Goal: Information Seeking & Learning: Find specific fact

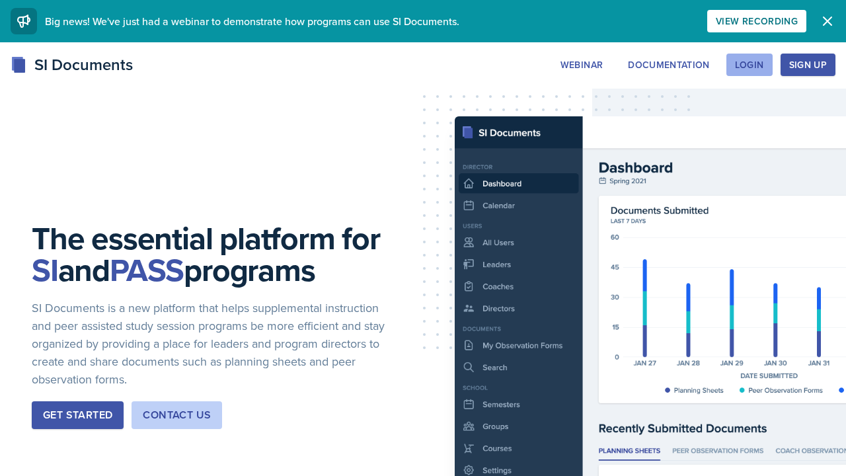
click at [752, 70] on div "Login" at bounding box center [749, 64] width 29 height 11
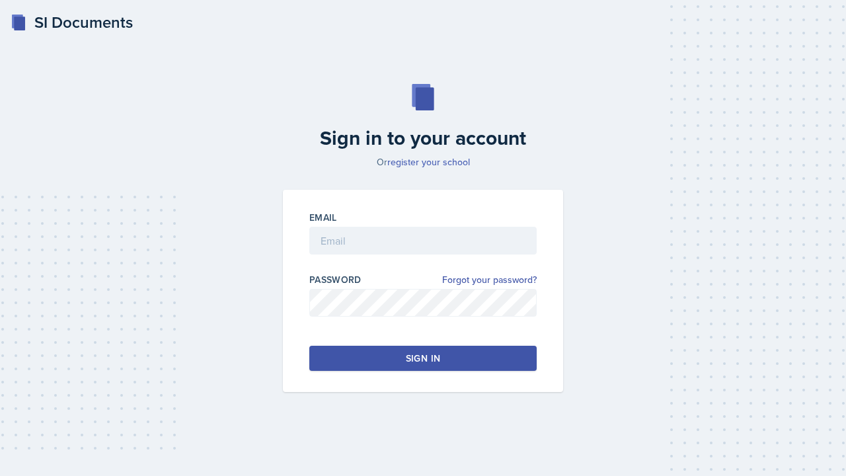
click at [431, 166] on link "register your school" at bounding box center [428, 161] width 83 height 13
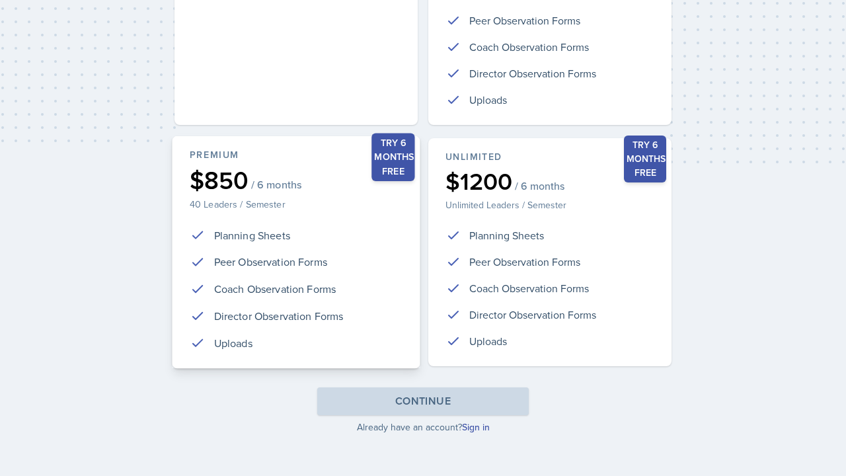
scroll to position [307, 0]
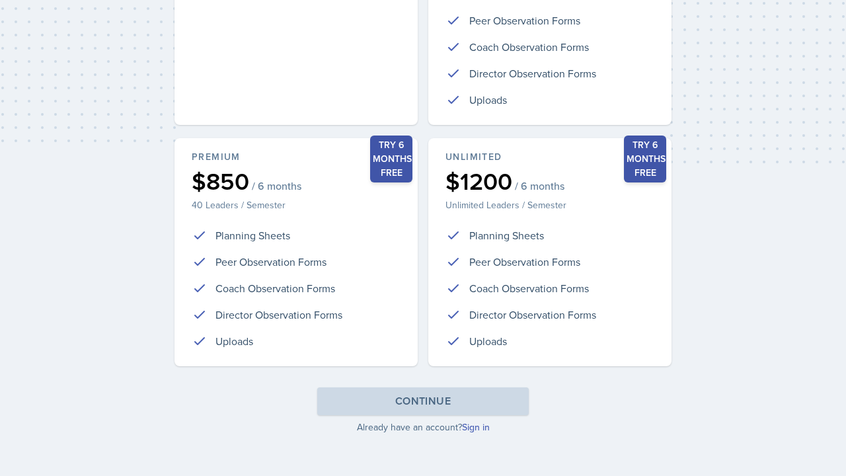
click at [475, 428] on link "Sign in" at bounding box center [476, 426] width 28 height 13
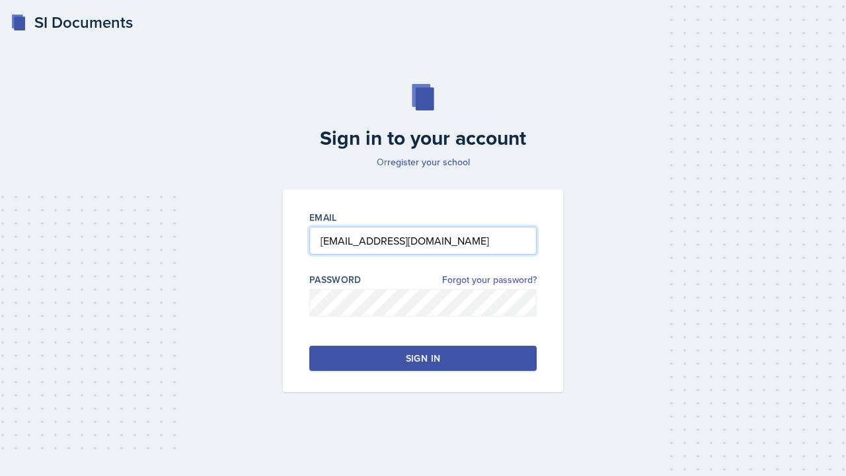
type input "[EMAIL_ADDRESS][DOMAIN_NAME]"
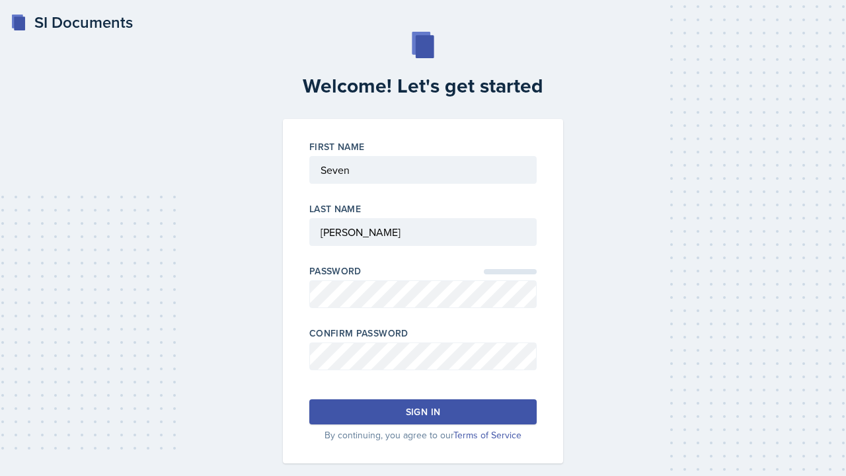
scroll to position [19, 0]
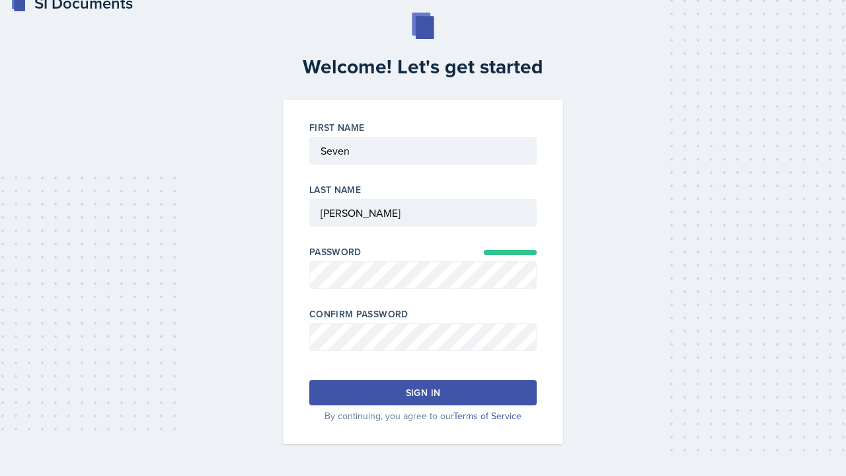
click at [445, 413] on p "By continuing, you agree to our Terms of Service" at bounding box center [422, 416] width 227 height 14
click at [445, 396] on button "Sign in" at bounding box center [422, 392] width 227 height 25
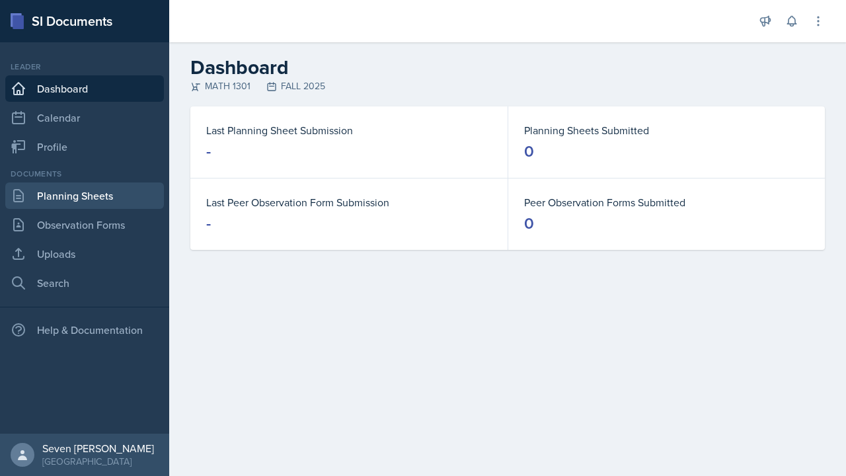
click at [95, 200] on link "Planning Sheets" at bounding box center [84, 195] width 159 height 26
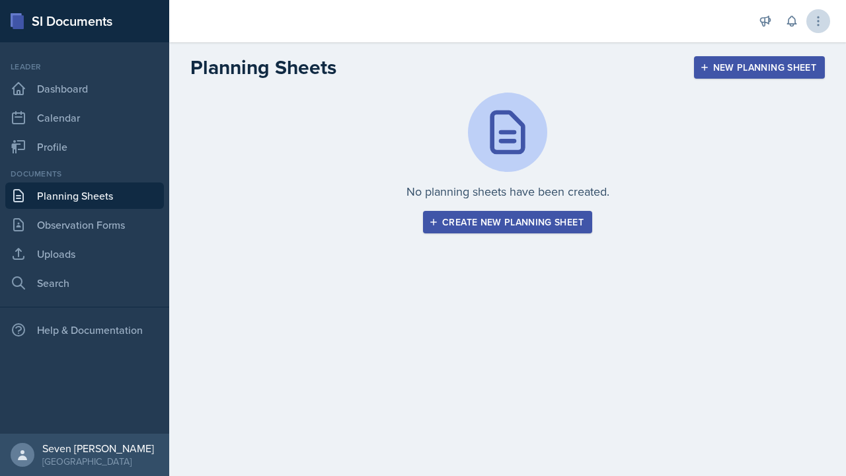
click at [823, 16] on icon at bounding box center [818, 21] width 13 height 13
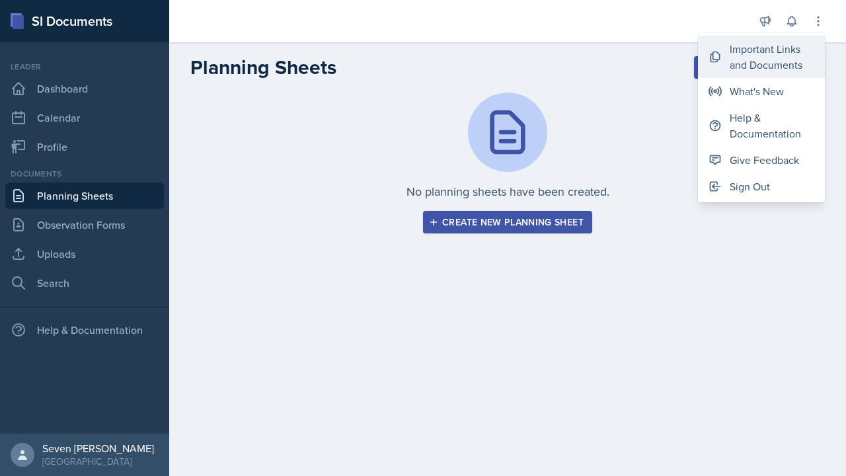
click at [769, 57] on div "Important Links and Documents" at bounding box center [772, 57] width 85 height 32
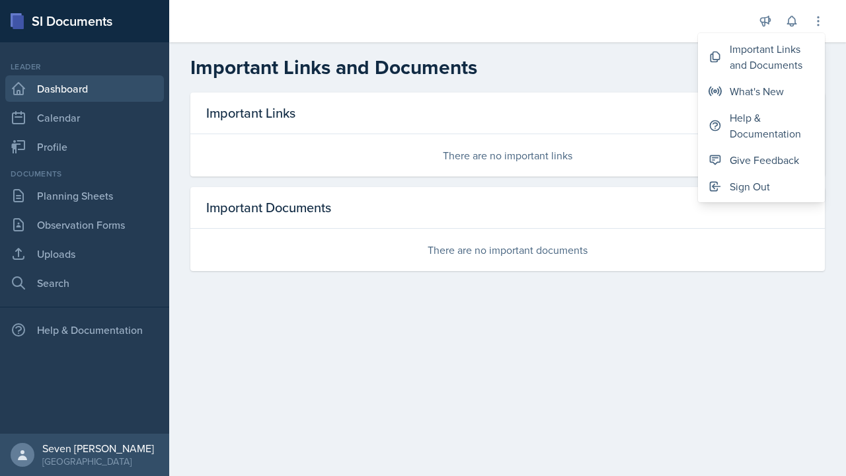
click at [72, 85] on link "Dashboard" at bounding box center [84, 88] width 159 height 26
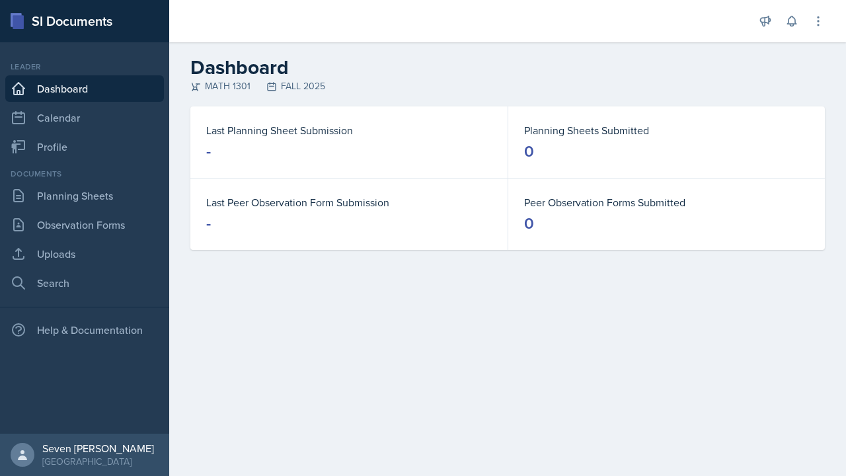
click at [49, 25] on div "SI Documents" at bounding box center [84, 21] width 169 height 42
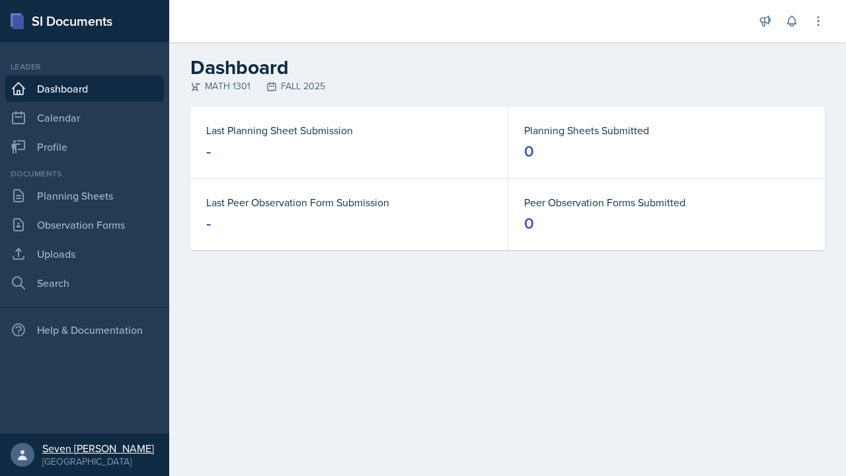
click at [50, 456] on div "University of Houston Downtown" at bounding box center [98, 461] width 112 height 13
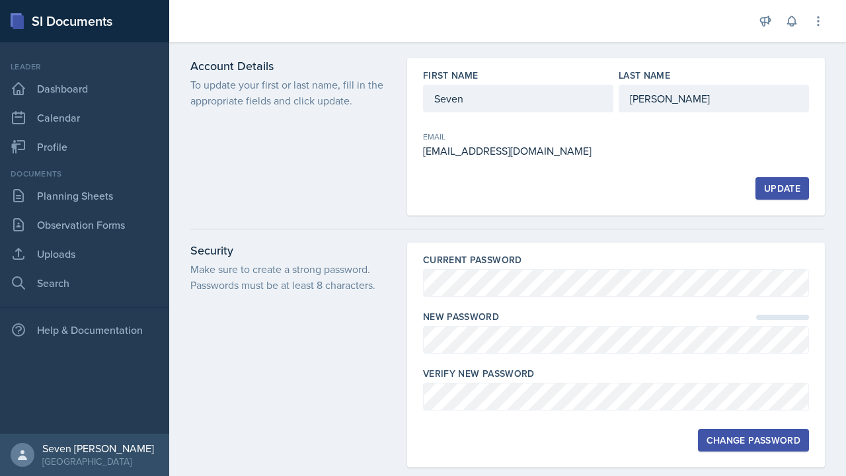
click at [780, 187] on div "Update" at bounding box center [782, 188] width 36 height 11
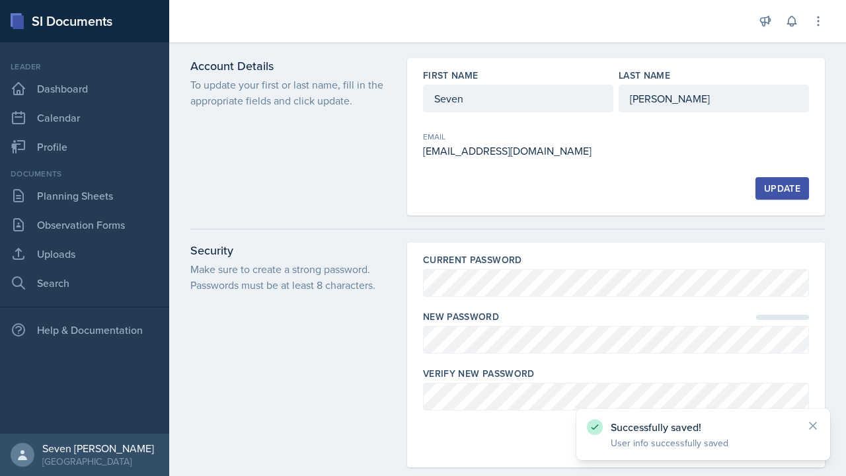
click at [547, 153] on div "[EMAIL_ADDRESS][DOMAIN_NAME]" at bounding box center [518, 151] width 190 height 16
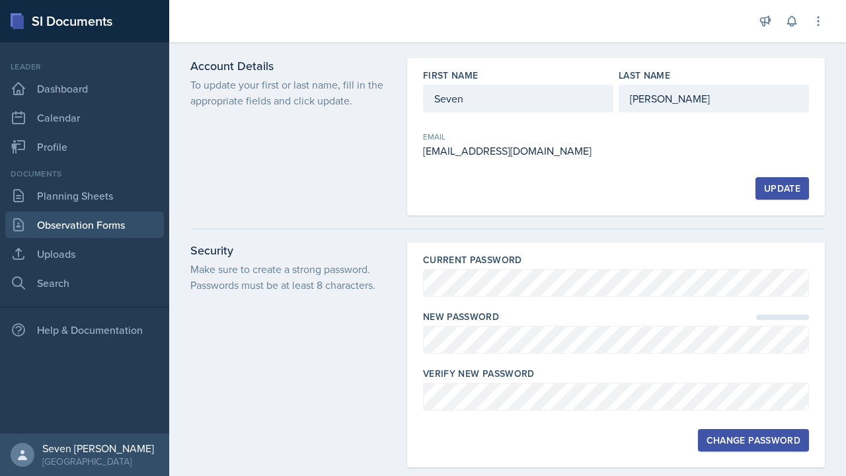
click at [57, 222] on link "Observation Forms" at bounding box center [84, 224] width 159 height 26
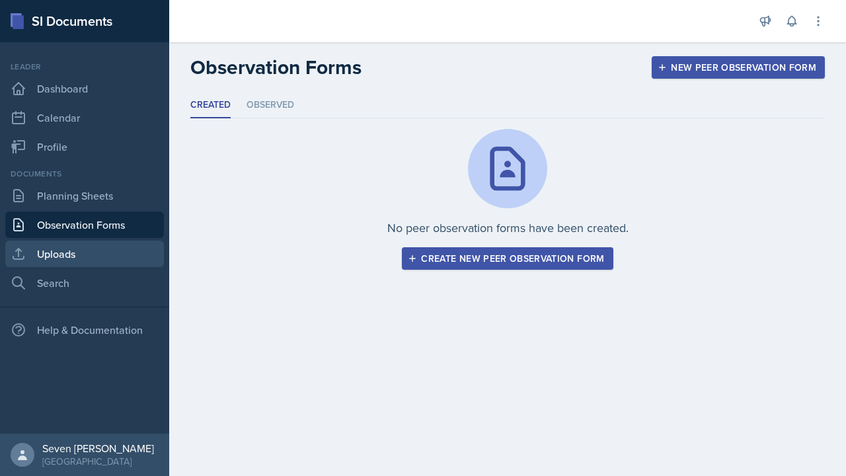
click at [56, 250] on link "Uploads" at bounding box center [84, 254] width 159 height 26
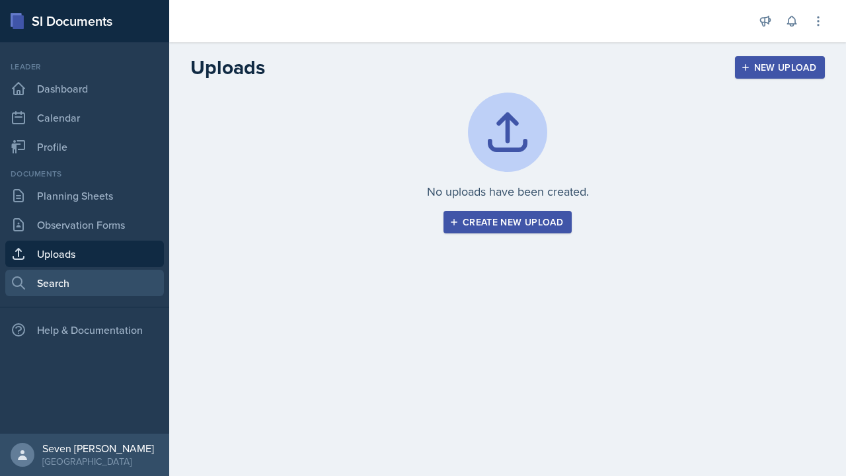
click at [67, 281] on link "Search" at bounding box center [84, 283] width 159 height 26
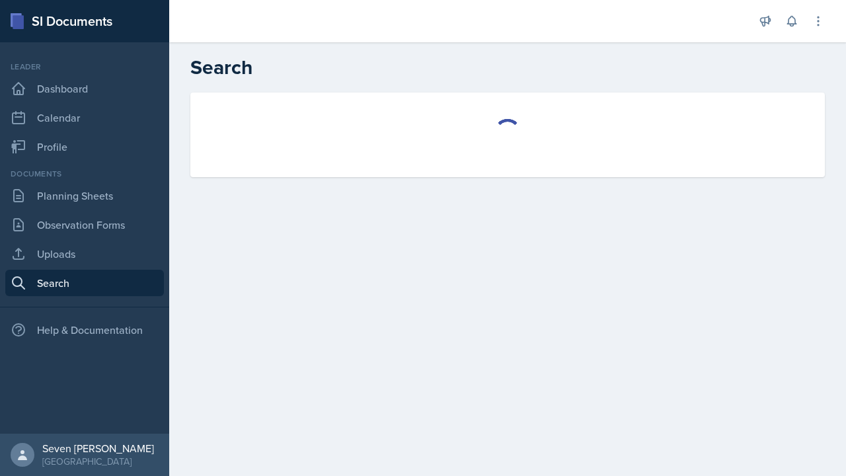
select select "all"
select select "1"
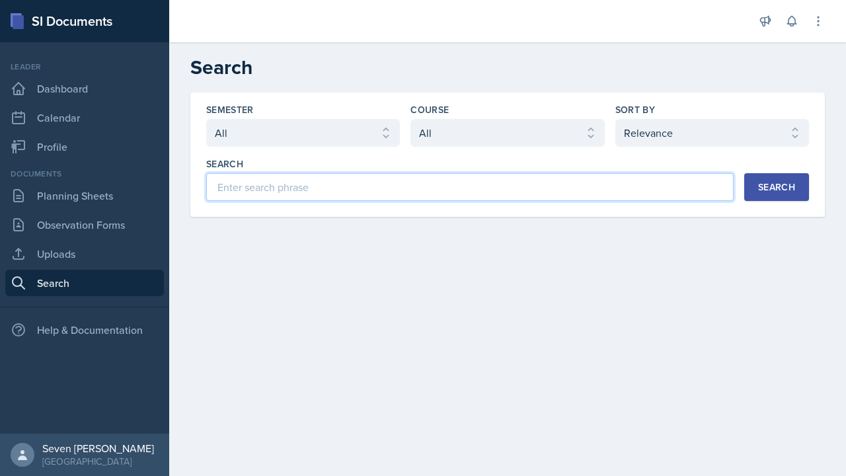
click at [265, 189] on input at bounding box center [469, 187] width 527 height 28
type input "Alexander cooreman"
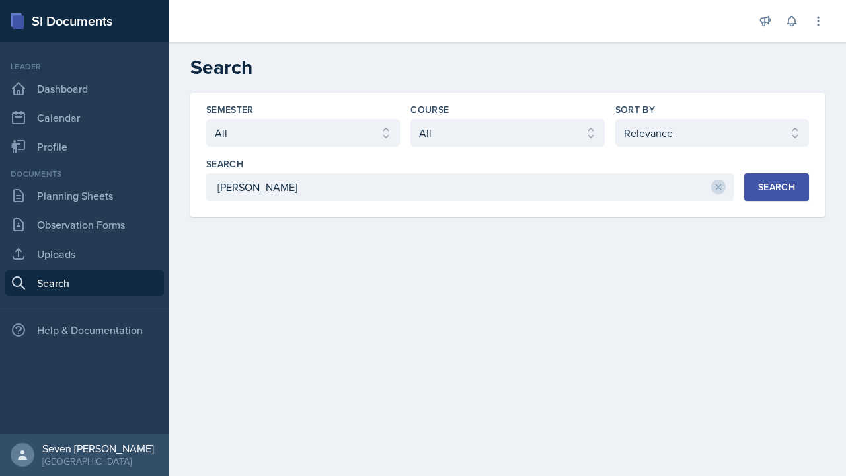
click at [788, 192] on div "Search" at bounding box center [776, 187] width 37 height 11
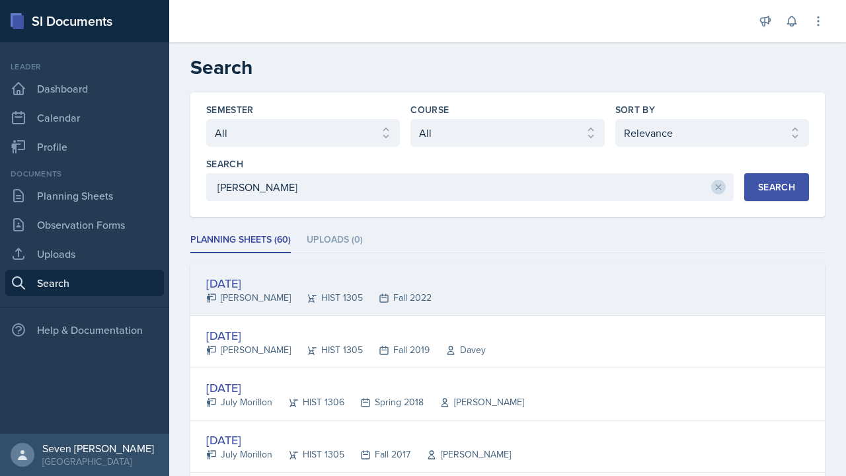
click at [340, 276] on div "Oct 6th, 2022" at bounding box center [318, 283] width 225 height 18
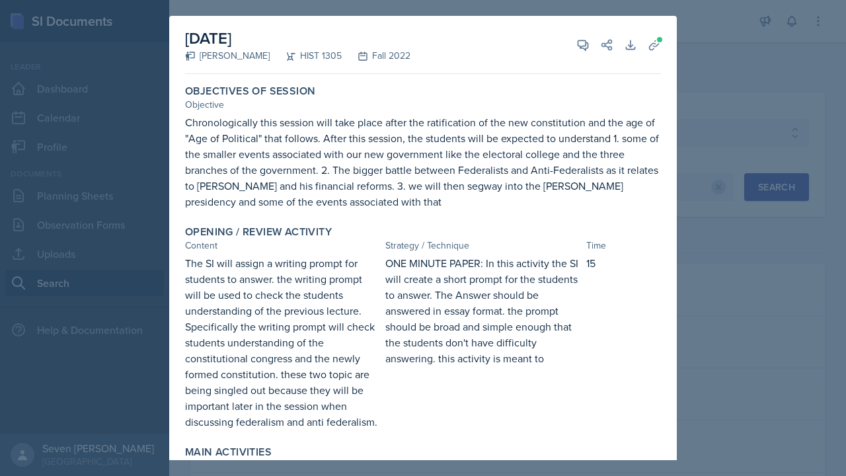
click at [703, 46] on div at bounding box center [423, 238] width 846 height 476
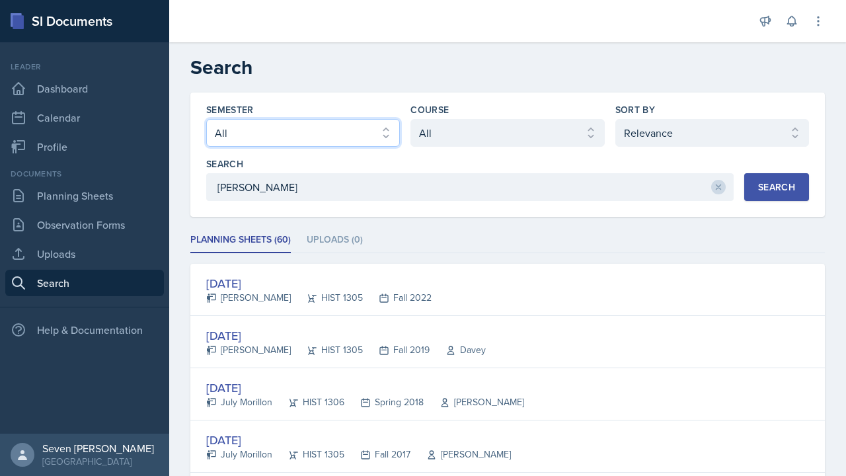
select select "0924c876-6fa7-4296-b593-7db6428ef465"
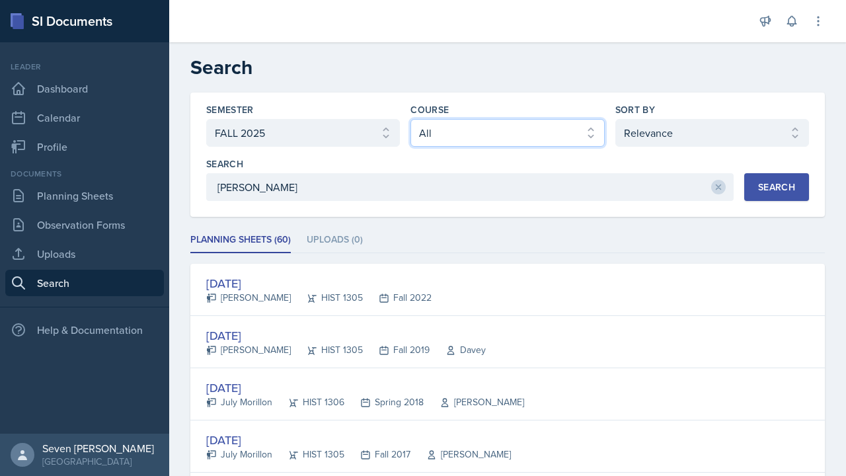
select select "52084b96-a76f-4cd0-a4c1-f73ad5533c90"
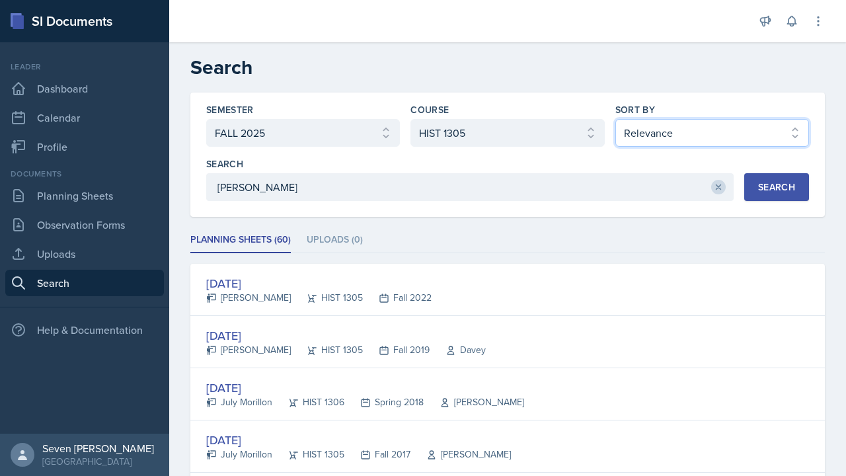
click at [716, 182] on button at bounding box center [718, 187] width 15 height 15
click at [789, 180] on button "Search" at bounding box center [776, 187] width 65 height 28
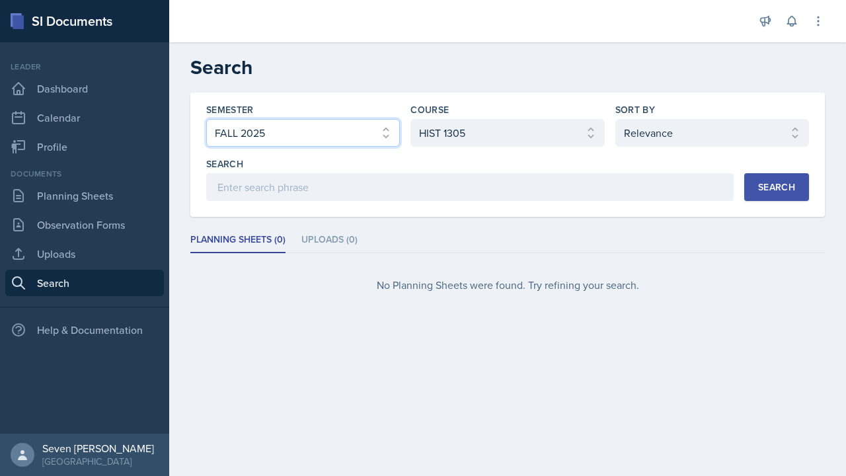
select select "all"
click at [783, 182] on div "Search" at bounding box center [776, 187] width 37 height 11
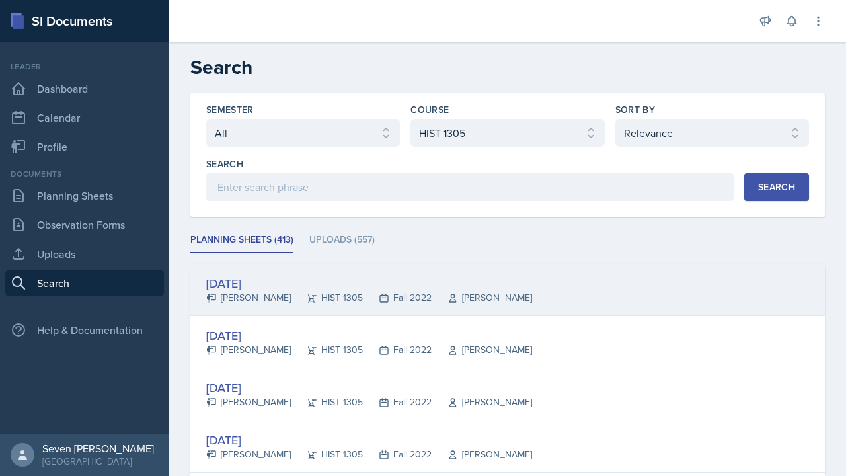
click at [249, 278] on div "Dec 5th, 2022" at bounding box center [369, 283] width 326 height 18
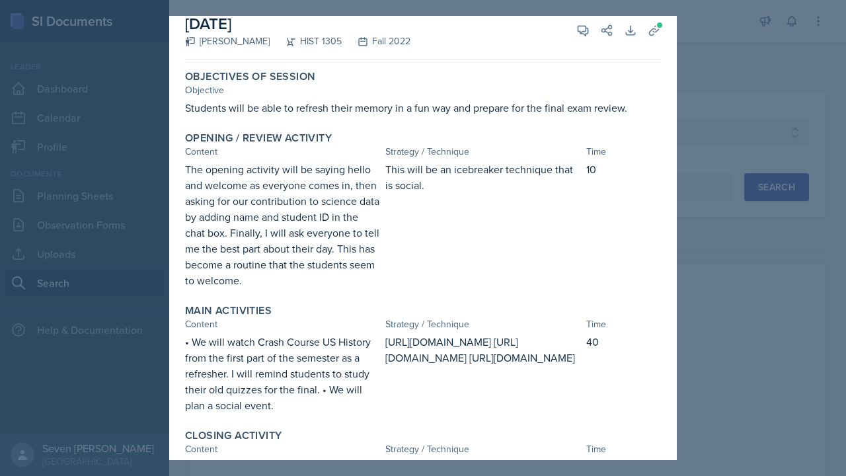
scroll to position [1, 0]
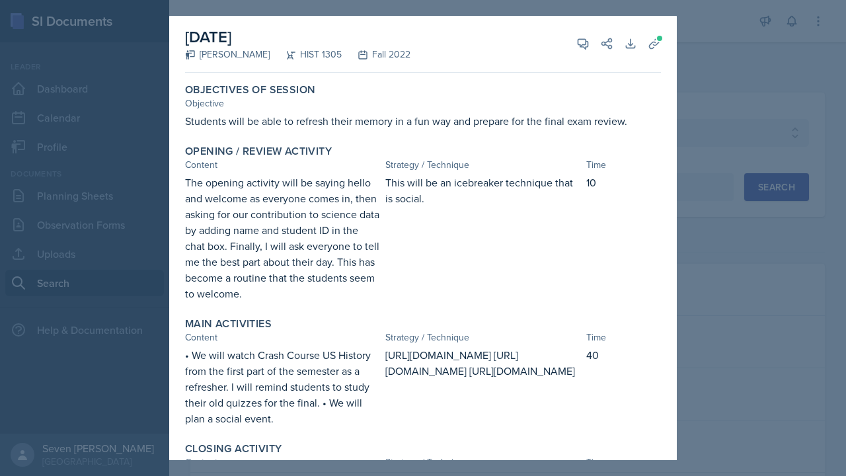
click at [751, 48] on div at bounding box center [423, 238] width 846 height 476
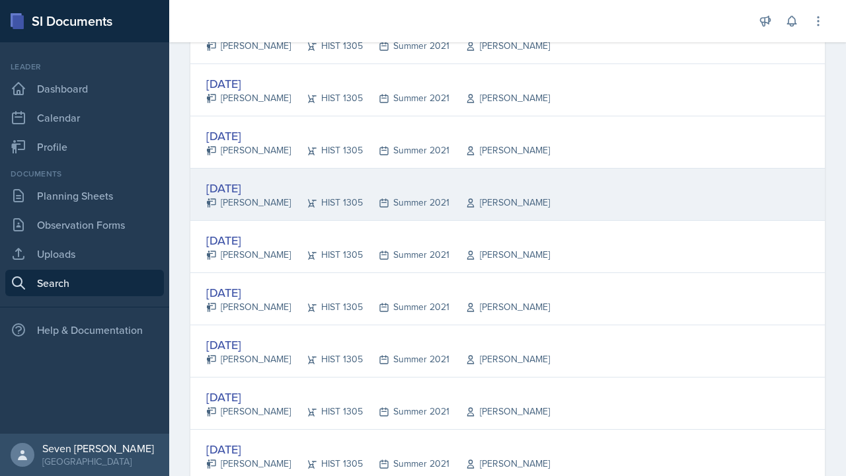
scroll to position [1295, 0]
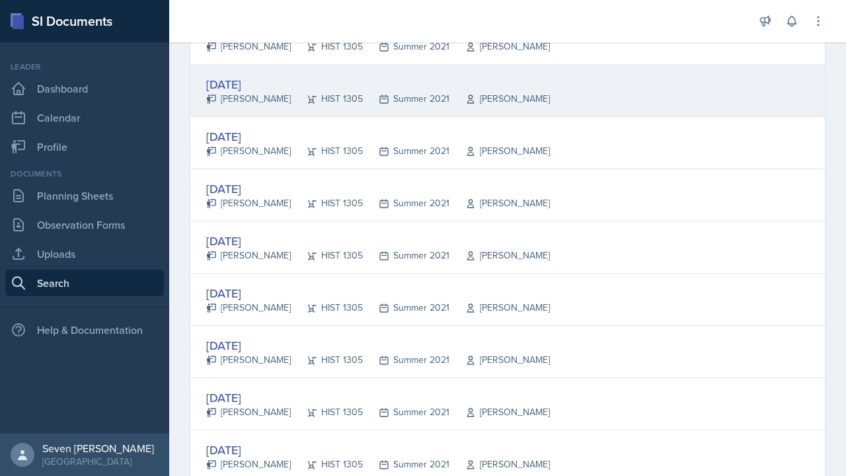
click at [254, 80] on div "Aug 9th, 2021" at bounding box center [378, 84] width 344 height 18
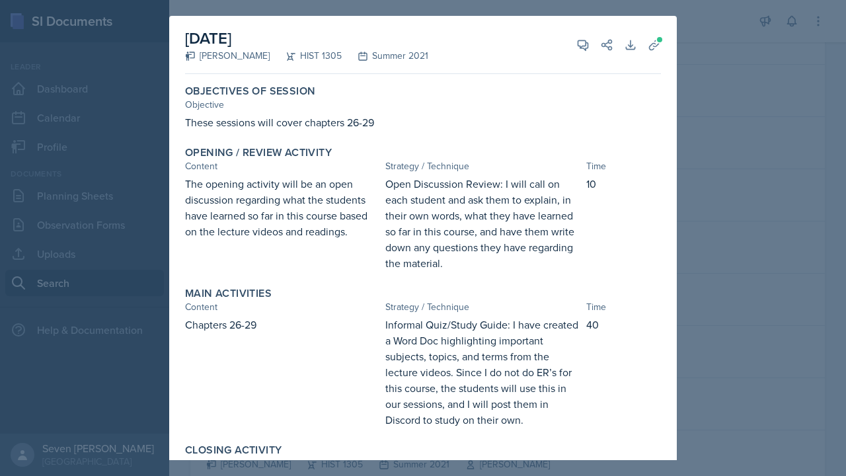
scroll to position [0, 0]
click at [553, 39] on div "August 9th, 2021 Jamie Albanese HIST 1305 Summer 2021 View Comments Comments Se…" at bounding box center [423, 45] width 476 height 58
click at [708, 29] on div at bounding box center [423, 238] width 846 height 476
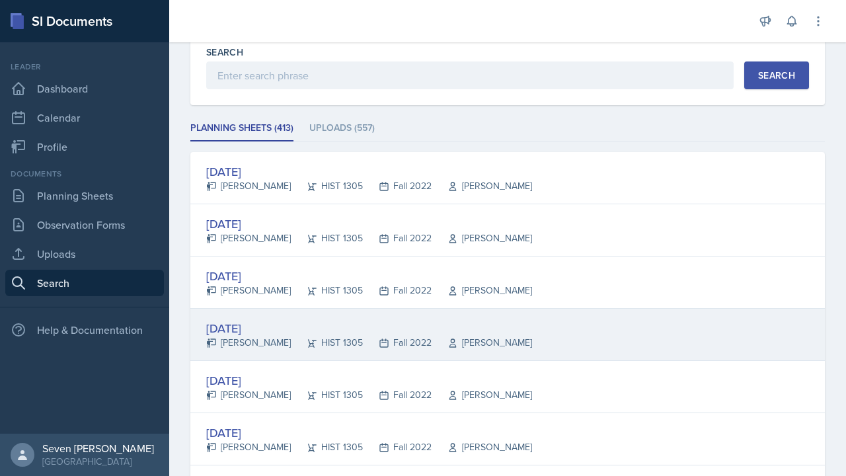
scroll to position [110, 0]
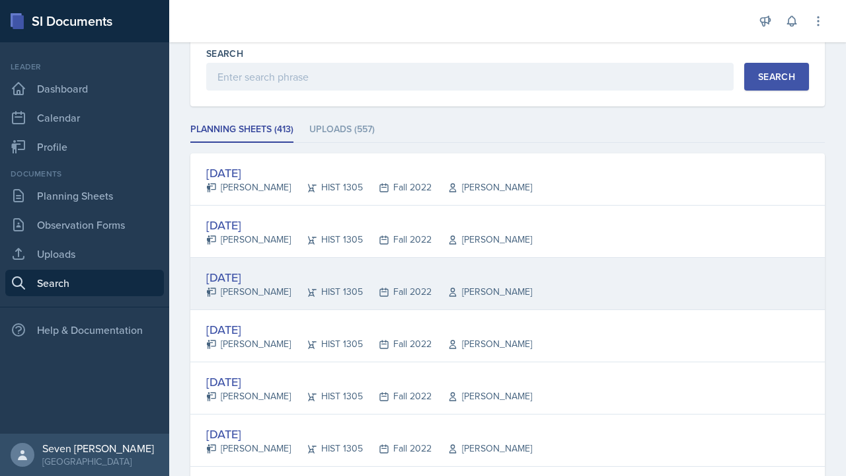
click at [270, 278] on div "Nov 1st, 2022" at bounding box center [369, 277] width 326 height 18
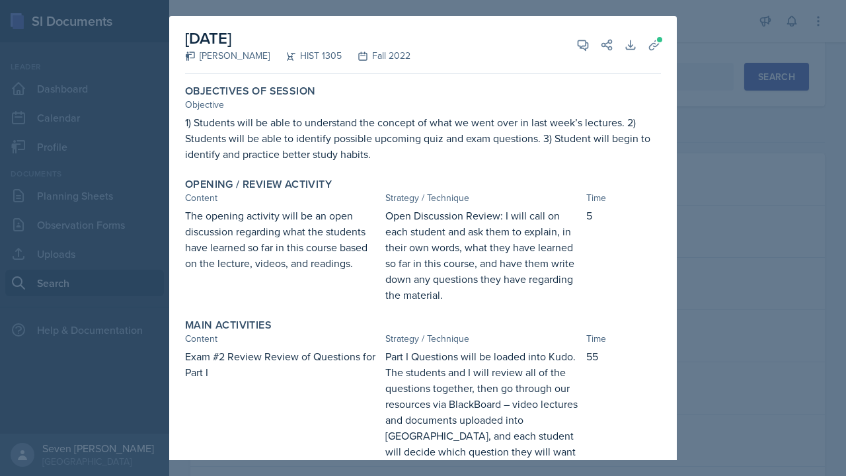
click at [712, 50] on div at bounding box center [423, 238] width 846 height 476
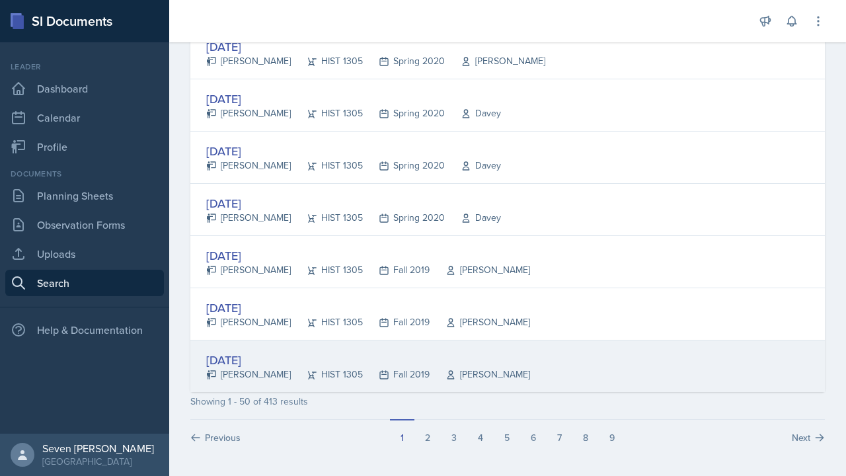
scroll to position [2482, 0]
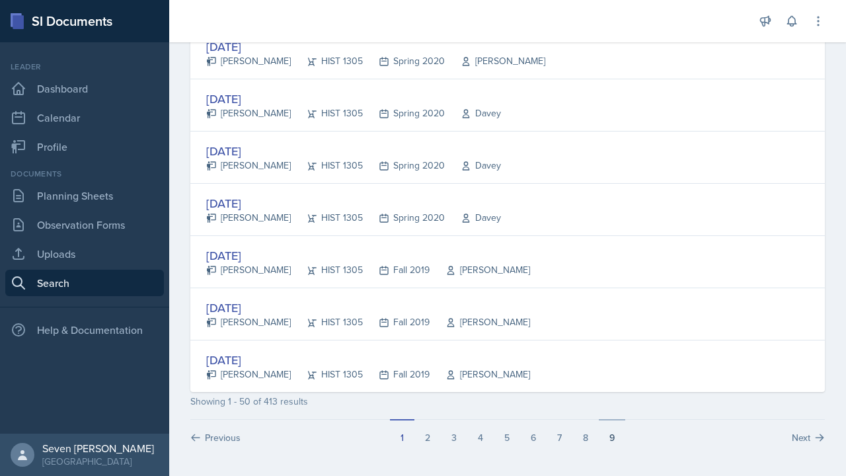
click at [613, 432] on button "9" at bounding box center [612, 431] width 26 height 25
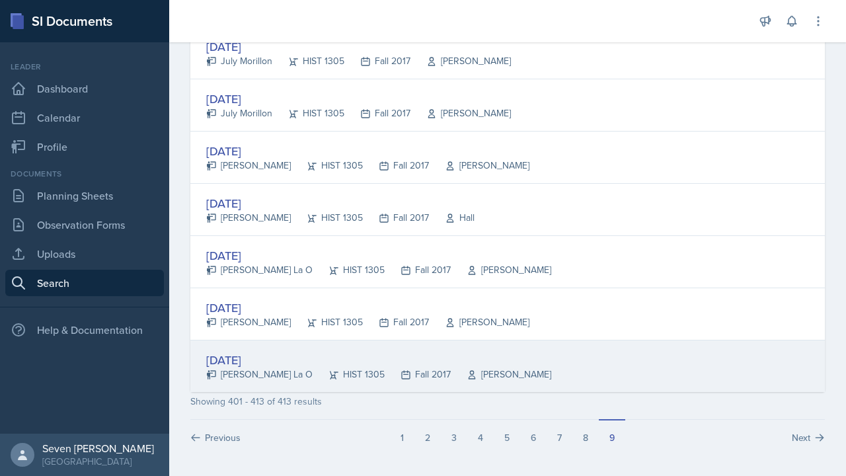
scroll to position [0, 0]
click at [244, 363] on div "Sep 19th, 2017" at bounding box center [378, 360] width 345 height 18
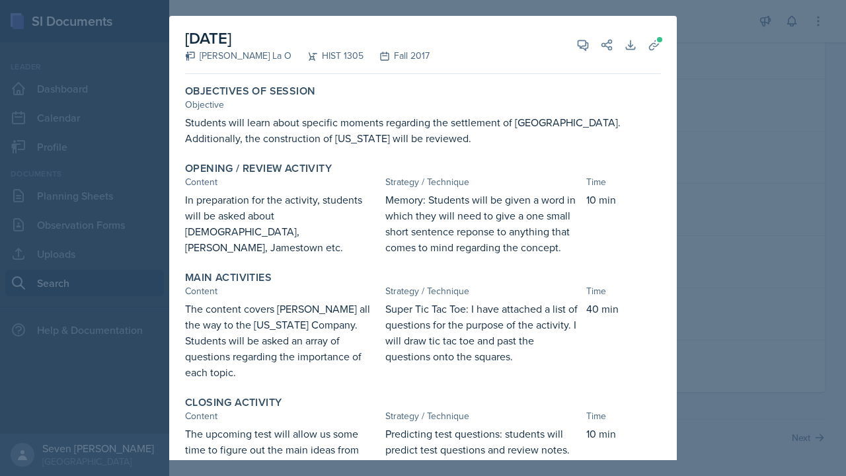
click at [702, 45] on div at bounding box center [423, 238] width 846 height 476
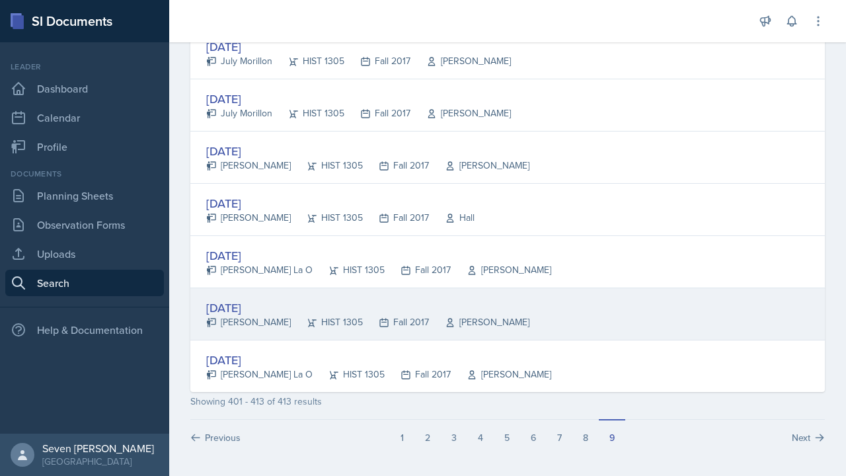
click at [266, 305] on div "Sep 26th, 2017" at bounding box center [367, 308] width 323 height 18
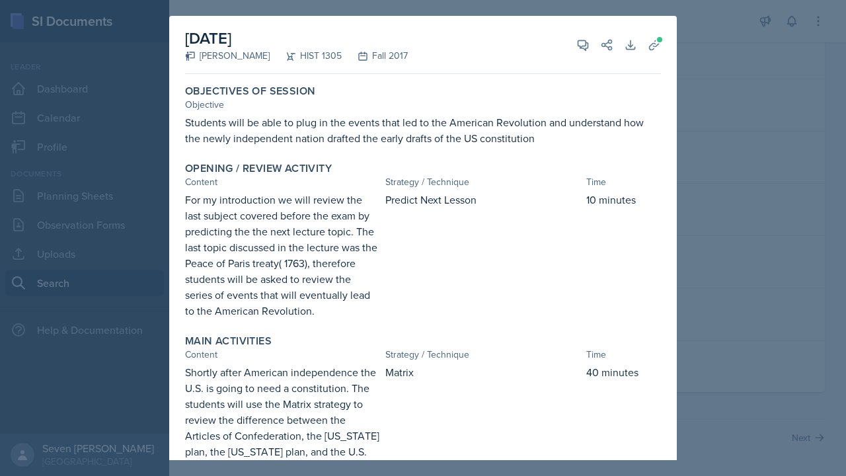
click at [689, 211] on div at bounding box center [423, 238] width 846 height 476
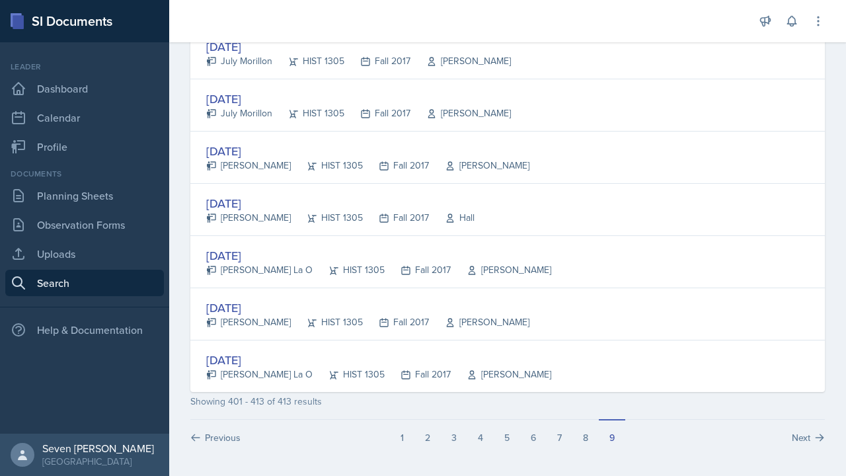
scroll to position [550, 0]
click at [83, 201] on link "Planning Sheets" at bounding box center [84, 195] width 159 height 26
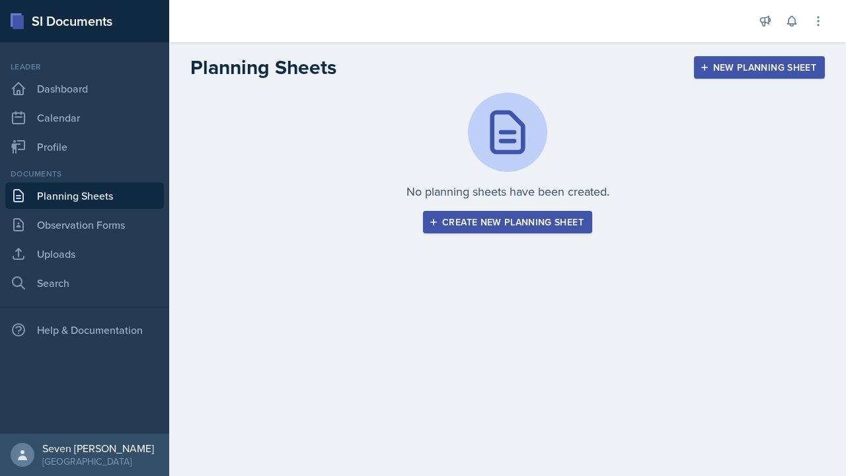
click at [541, 217] on div "Create new planning sheet" at bounding box center [508, 222] width 152 height 11
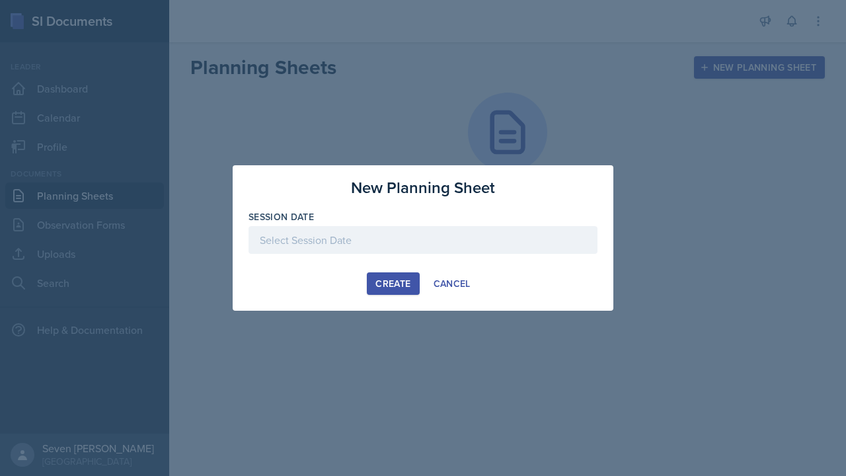
click at [411, 243] on div at bounding box center [423, 240] width 349 height 28
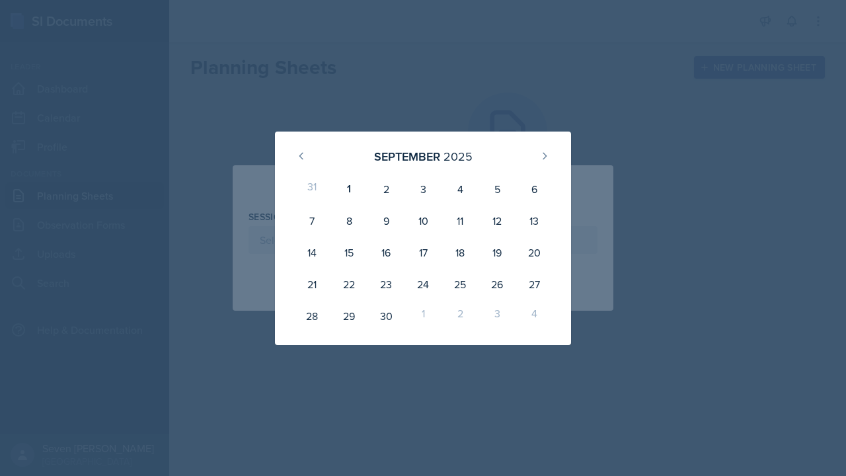
click at [560, 108] on div at bounding box center [423, 238] width 846 height 476
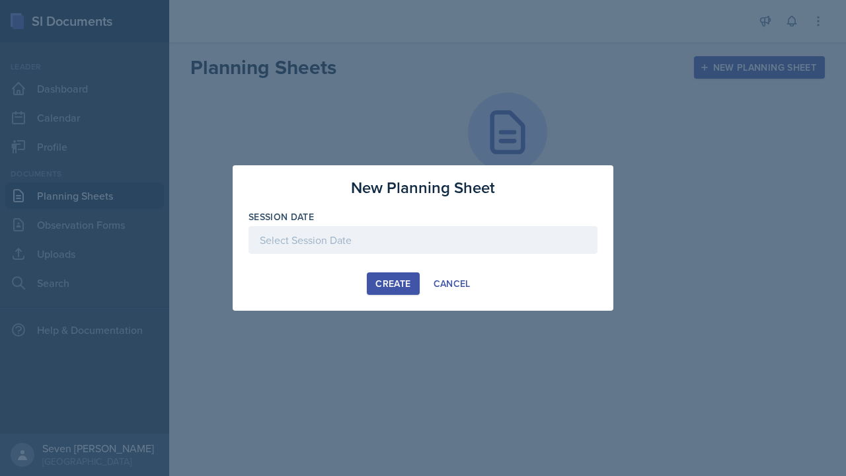
click at [100, 221] on div at bounding box center [423, 238] width 846 height 476
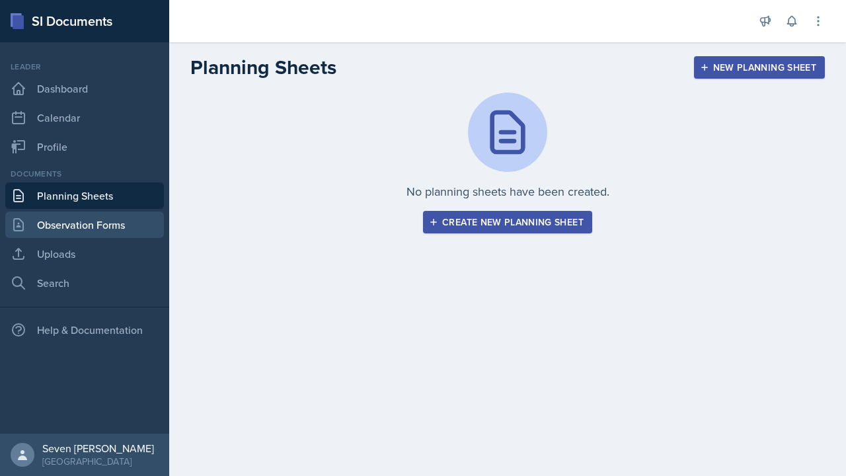
click at [100, 226] on link "Observation Forms" at bounding box center [84, 224] width 159 height 26
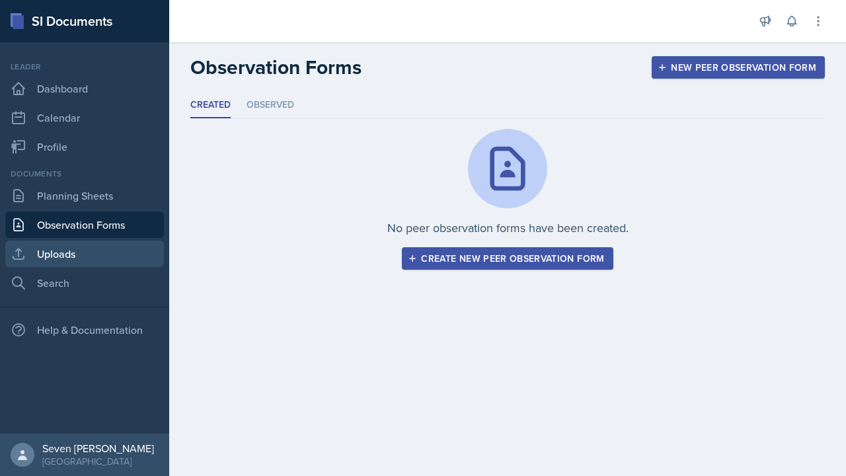
click at [86, 253] on link "Uploads" at bounding box center [84, 254] width 159 height 26
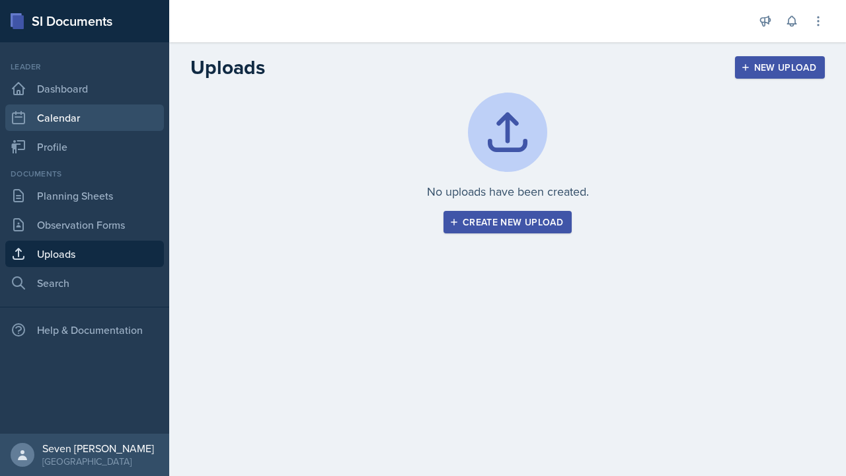
click at [91, 121] on link "Calendar" at bounding box center [84, 117] width 159 height 26
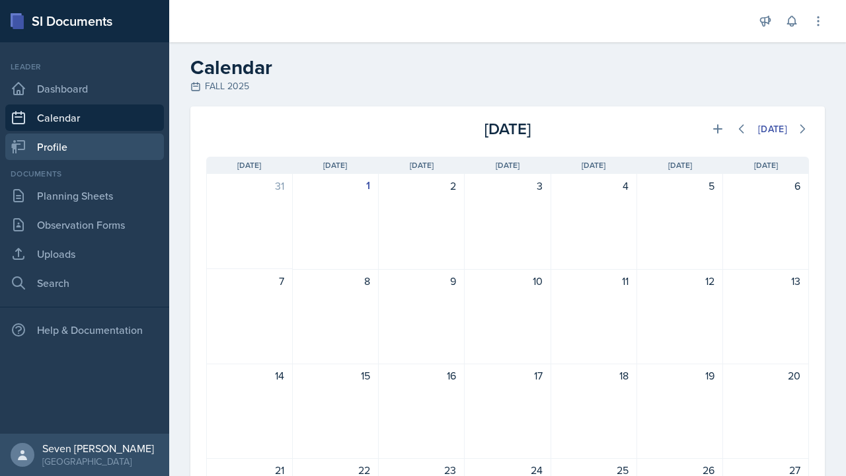
click at [88, 146] on link "Profile" at bounding box center [84, 147] width 159 height 26
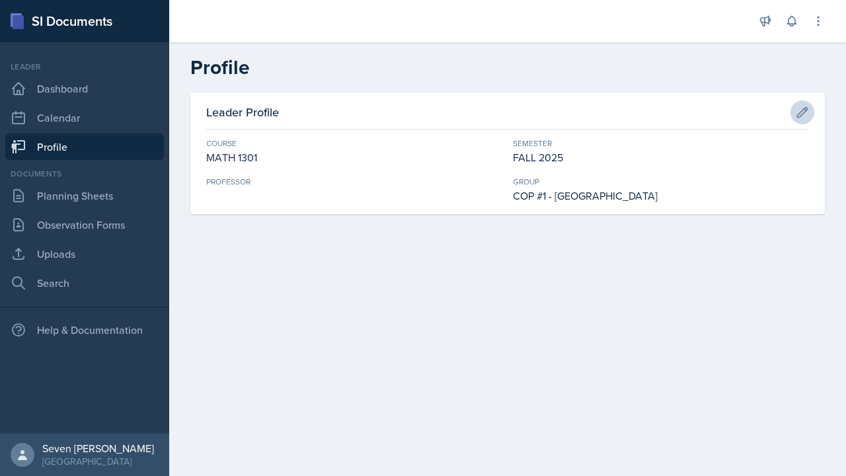
click at [806, 101] on button at bounding box center [802, 112] width 24 height 24
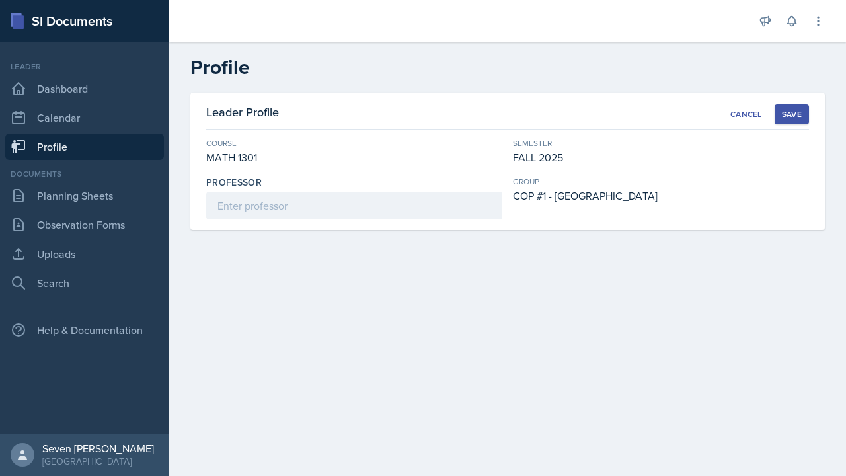
click at [282, 154] on div "MATH 1301" at bounding box center [354, 157] width 296 height 16
click at [293, 216] on input at bounding box center [354, 206] width 296 height 28
click at [637, 308] on main "Profile Leader Profile Cancel Save Course MATH 1301 Semester FALL 2025 Professo…" at bounding box center [507, 259] width 677 height 434
click at [100, 280] on link "Search" at bounding box center [84, 283] width 159 height 26
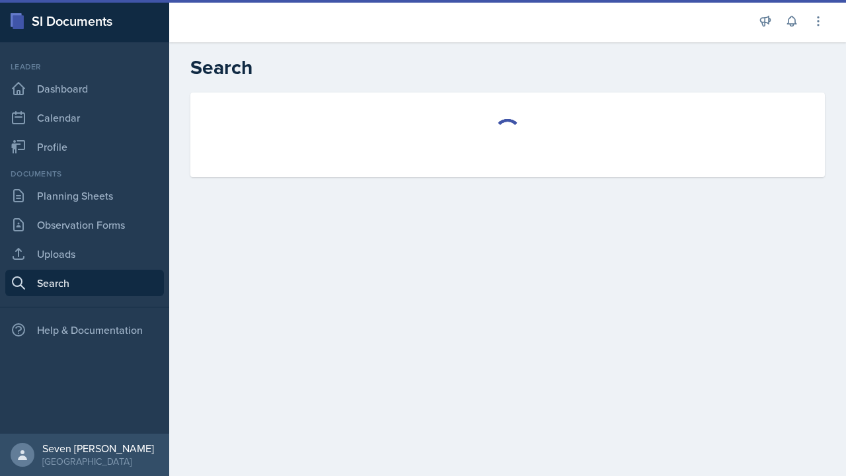
select select "all"
select select "1"
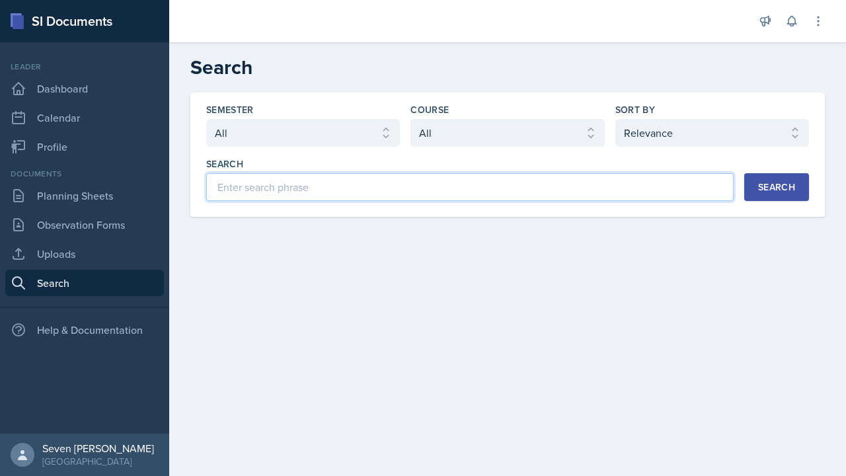
click at [325, 190] on input at bounding box center [469, 187] width 527 height 28
type input "history 1305"
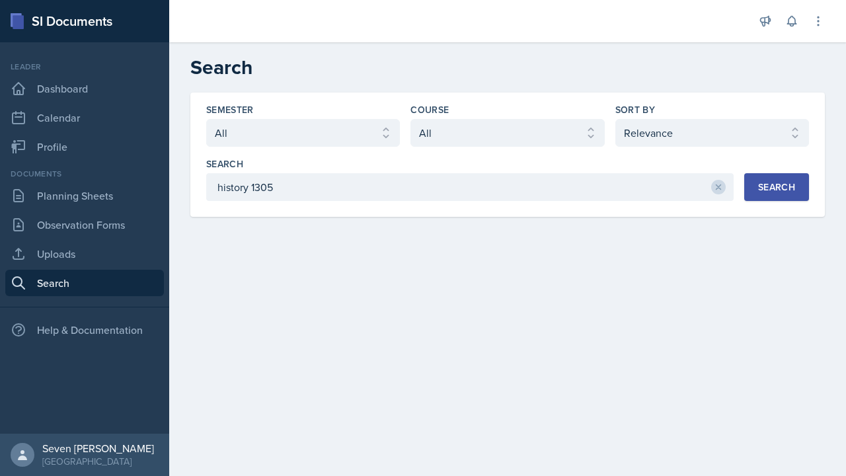
click at [808, 173] on div "Search history 1305 Search" at bounding box center [507, 179] width 603 height 44
click at [793, 182] on div "Search" at bounding box center [776, 187] width 37 height 11
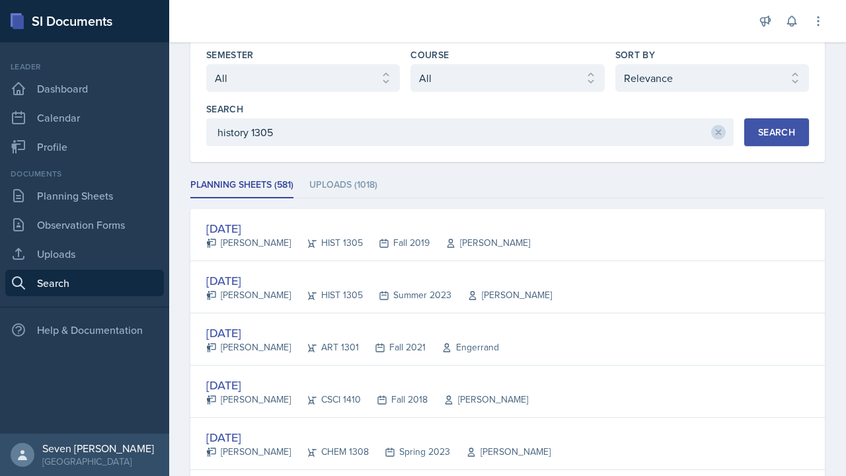
scroll to position [61, 0]
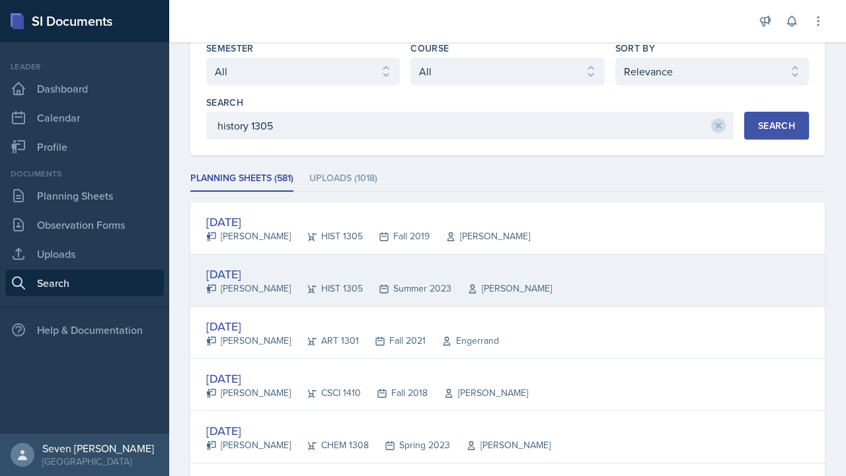
click at [261, 270] on div "Jun 14th, 2023" at bounding box center [379, 274] width 346 height 18
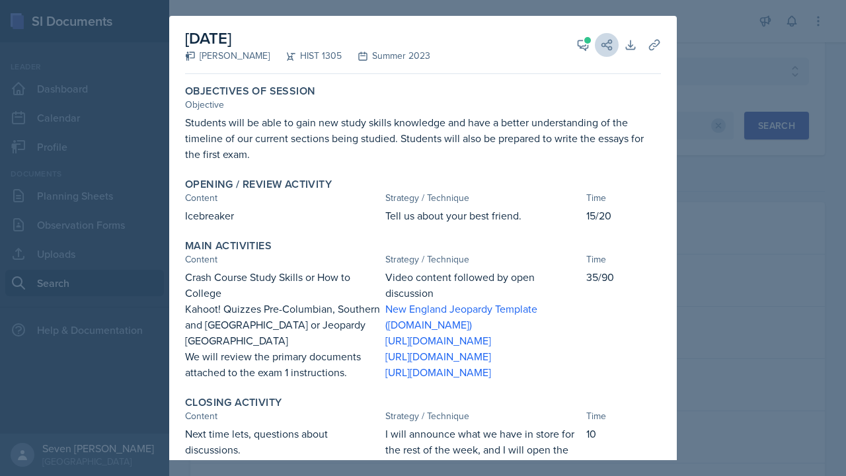
scroll to position [0, 0]
click at [582, 48] on icon at bounding box center [583, 45] width 10 height 10
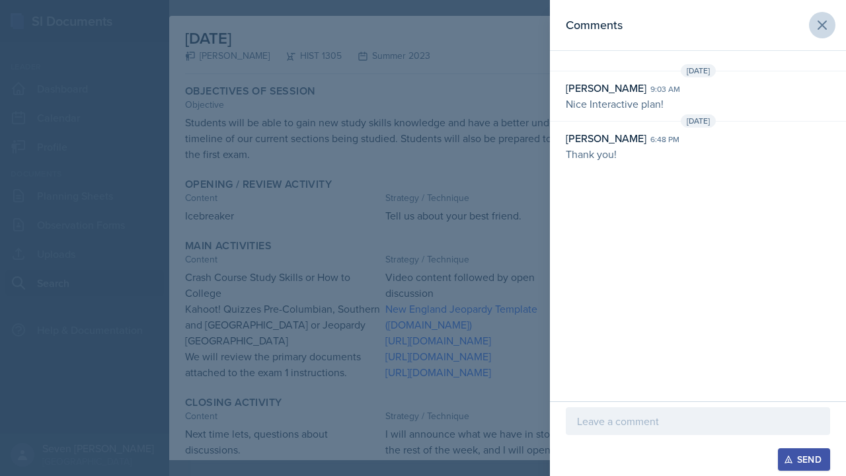
click at [822, 27] on icon at bounding box center [822, 25] width 16 height 16
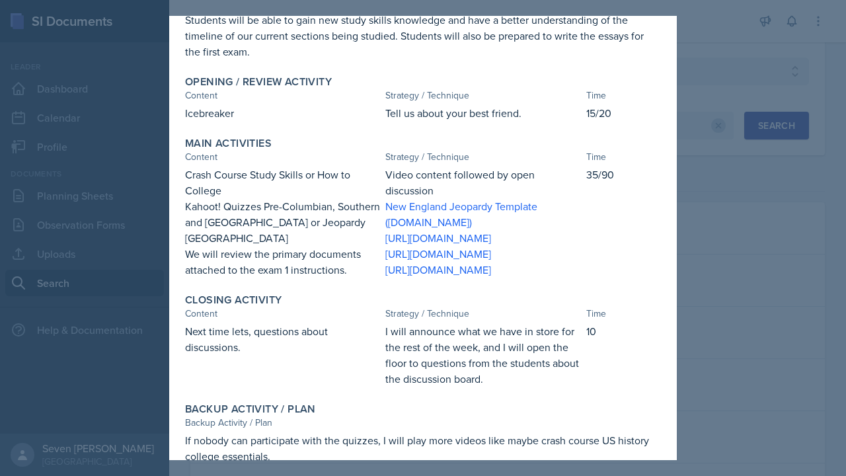
scroll to position [103, 0]
click at [457, 203] on link "New England Jeopardy Template (jeopardylabs.com)" at bounding box center [461, 213] width 152 height 30
click at [467, 276] on link "https://create.kahoot.it/share/history-middle-and-southern-colonies/f993c96c-3d…" at bounding box center [438, 269] width 106 height 15
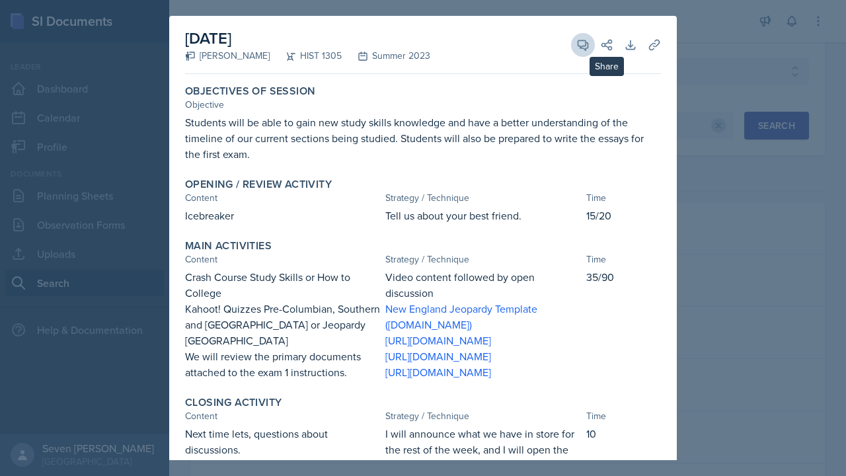
scroll to position [0, 0]
click at [631, 42] on icon at bounding box center [630, 44] width 9 height 9
